Goal: Information Seeking & Learning: Learn about a topic

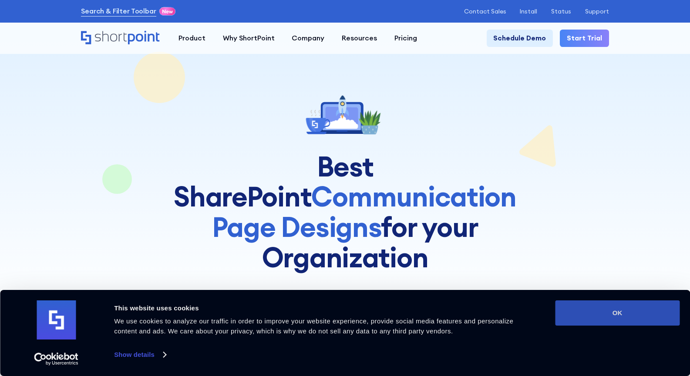
click at [619, 315] on button "OK" at bounding box center [617, 313] width 124 height 25
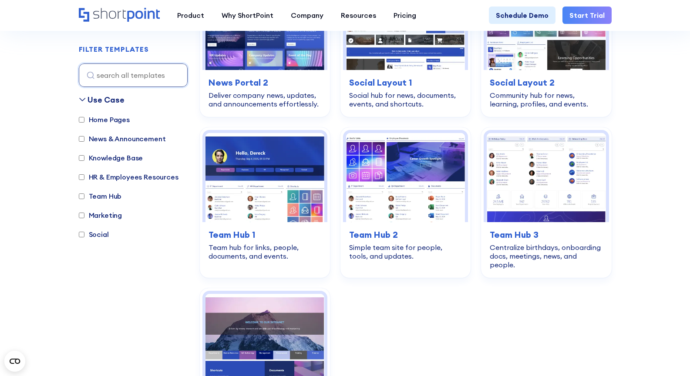
scroll to position [1276, 0]
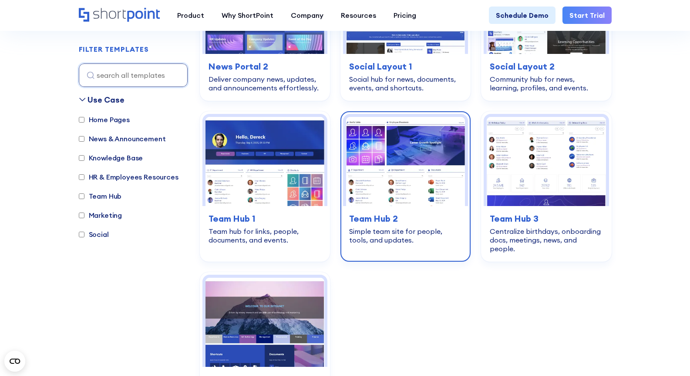
click at [402, 131] on img at bounding box center [405, 161] width 119 height 89
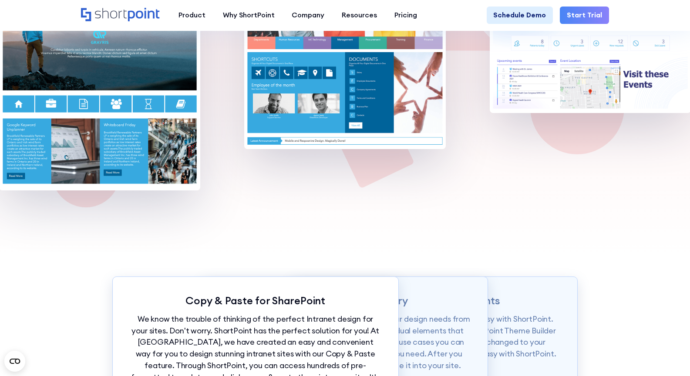
scroll to position [638, 0]
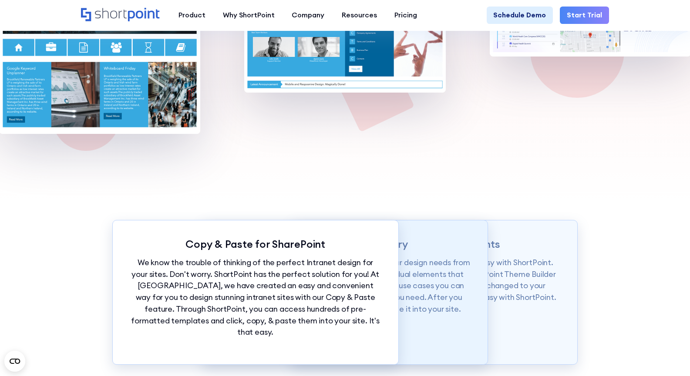
click at [445, 242] on p "SharePoint Theme Library" at bounding box center [344, 244] width 251 height 13
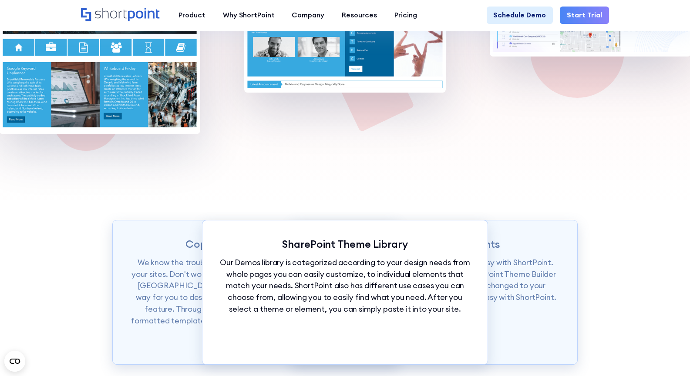
click at [357, 250] on p "SharePoint Theme Library" at bounding box center [344, 244] width 251 height 13
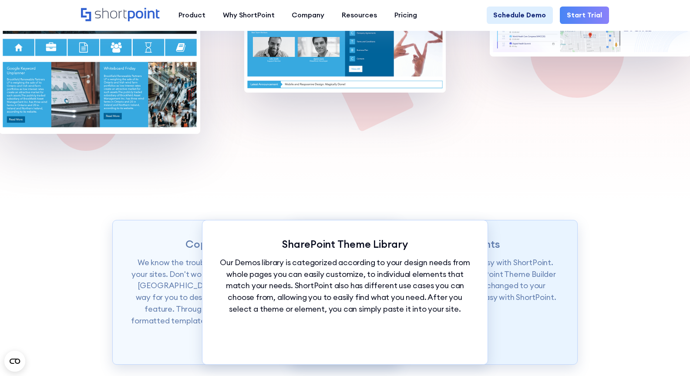
click at [521, 257] on div "Unify Branding in Moments Want to set branding for your whole site? It's easy w…" at bounding box center [434, 292] width 286 height 145
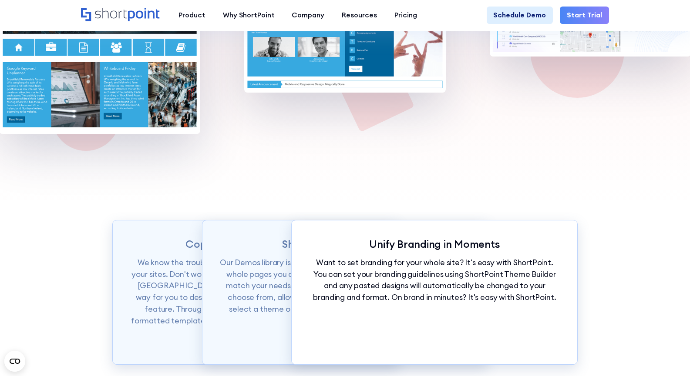
scroll to position [0, 0]
